Goal: Find contact information: Find contact information

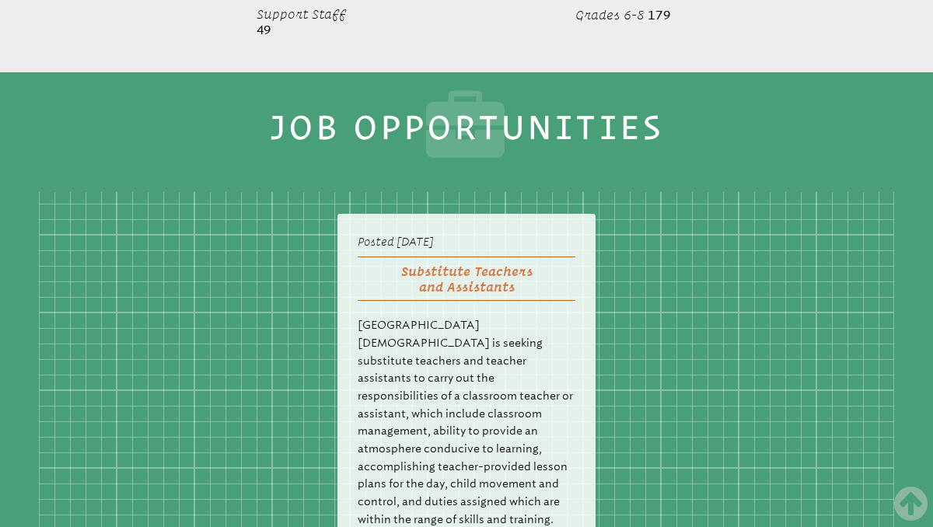
scroll to position [2569, 0]
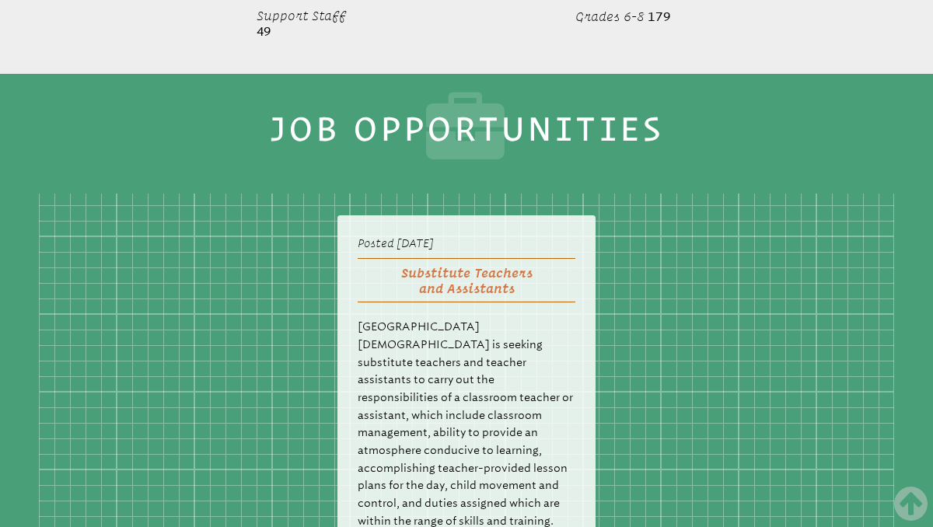
click at [495, 258] on h2 "Substitute Teachers and Assistants" at bounding box center [467, 280] width 219 height 44
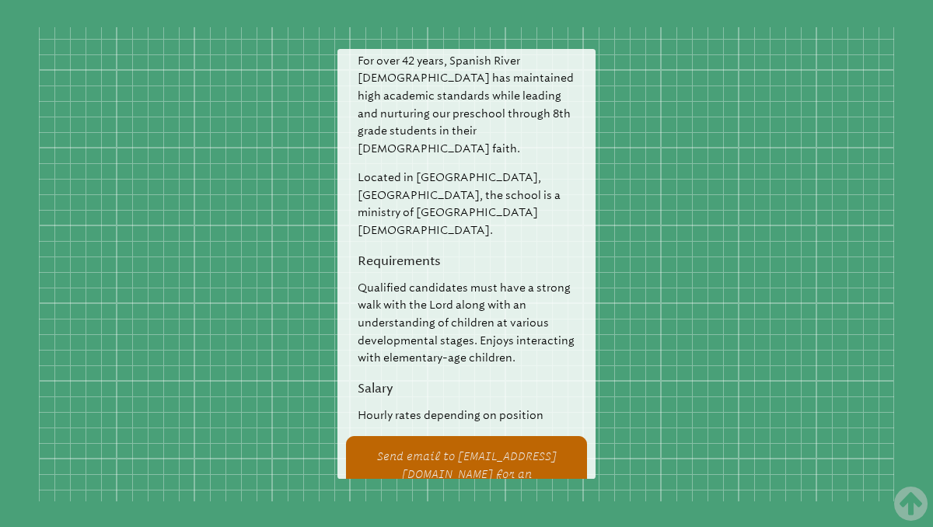
scroll to position [2742, 0]
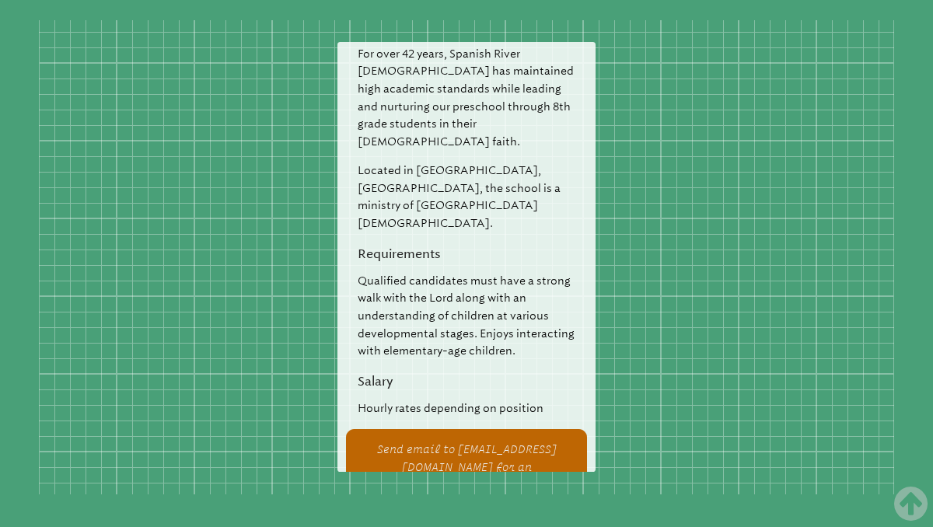
click at [491, 441] on p "Send email to [EMAIL_ADDRESS][DOMAIN_NAME] for an application" at bounding box center [467, 467] width 196 height 53
click at [486, 441] on p "Send email to [EMAIL_ADDRESS][DOMAIN_NAME] for an application" at bounding box center [467, 467] width 196 height 53
click at [491, 441] on p "Send email to [EMAIL_ADDRESS][DOMAIN_NAME] for an application" at bounding box center [467, 467] width 196 height 53
drag, startPoint x: 502, startPoint y: 347, endPoint x: 494, endPoint y: 340, distance: 11.1
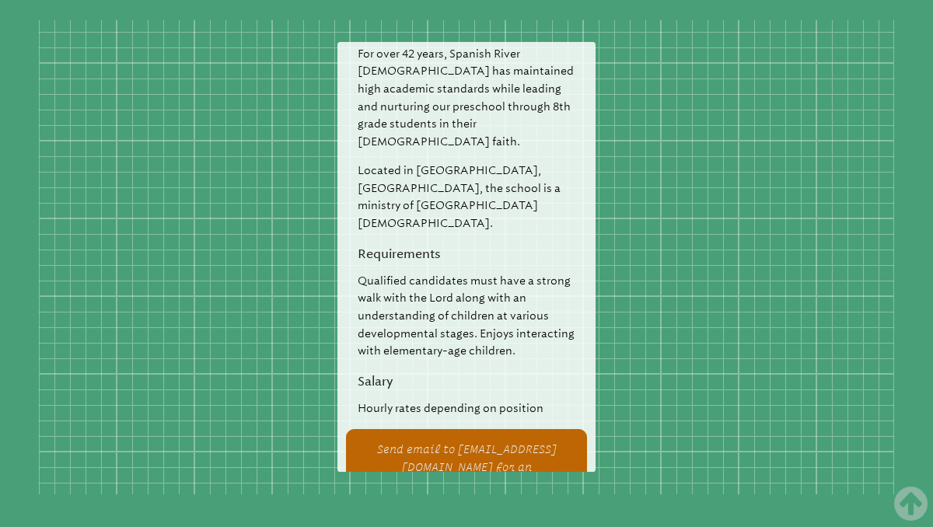
click at [494, 441] on p "Send email to [EMAIL_ADDRESS][DOMAIN_NAME] for an application" at bounding box center [467, 467] width 196 height 53
drag, startPoint x: 508, startPoint y: 326, endPoint x: 378, endPoint y: 321, distance: 129.9
click at [378, 441] on p "Send email to [EMAIL_ADDRESS][DOMAIN_NAME] for an application" at bounding box center [467, 467] width 196 height 53
copy p "[EMAIL_ADDRESS][DOMAIN_NAME]"
